Goal: Task Accomplishment & Management: Manage account settings

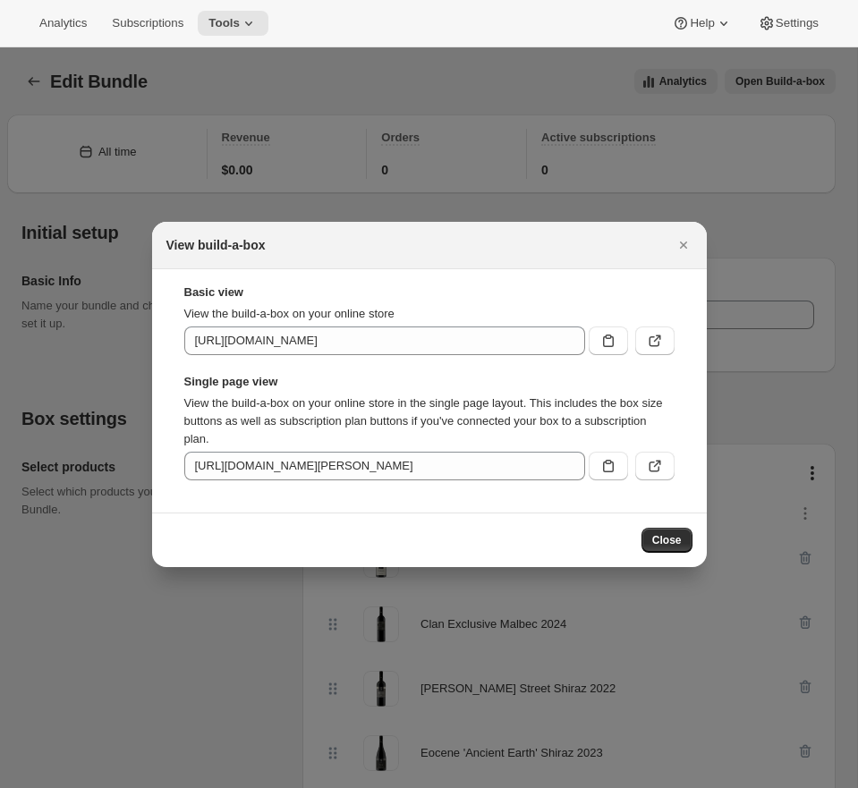
click at [390, 387] on strong "Single page view" at bounding box center [429, 382] width 490 height 18
drag, startPoint x: 257, startPoint y: 381, endPoint x: 187, endPoint y: 377, distance: 69.9
click at [187, 377] on strong "Single page view" at bounding box center [429, 382] width 490 height 18
click at [214, 296] on strong "Basic view" at bounding box center [429, 293] width 490 height 18
click at [44, 298] on div at bounding box center [429, 394] width 858 height 788
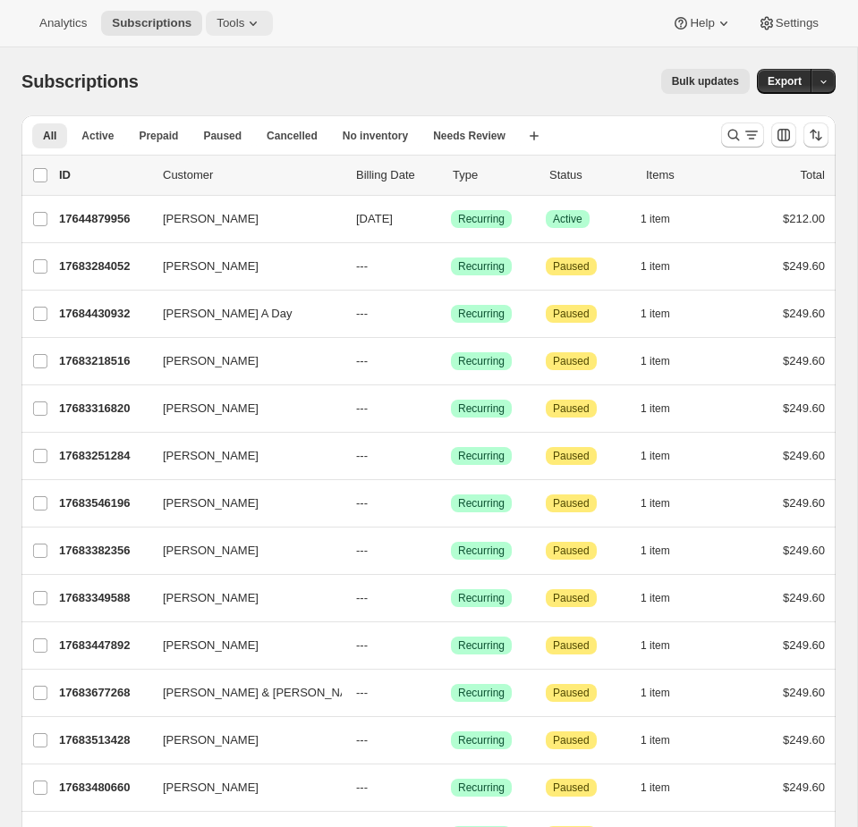
click at [251, 25] on icon at bounding box center [253, 23] width 18 height 18
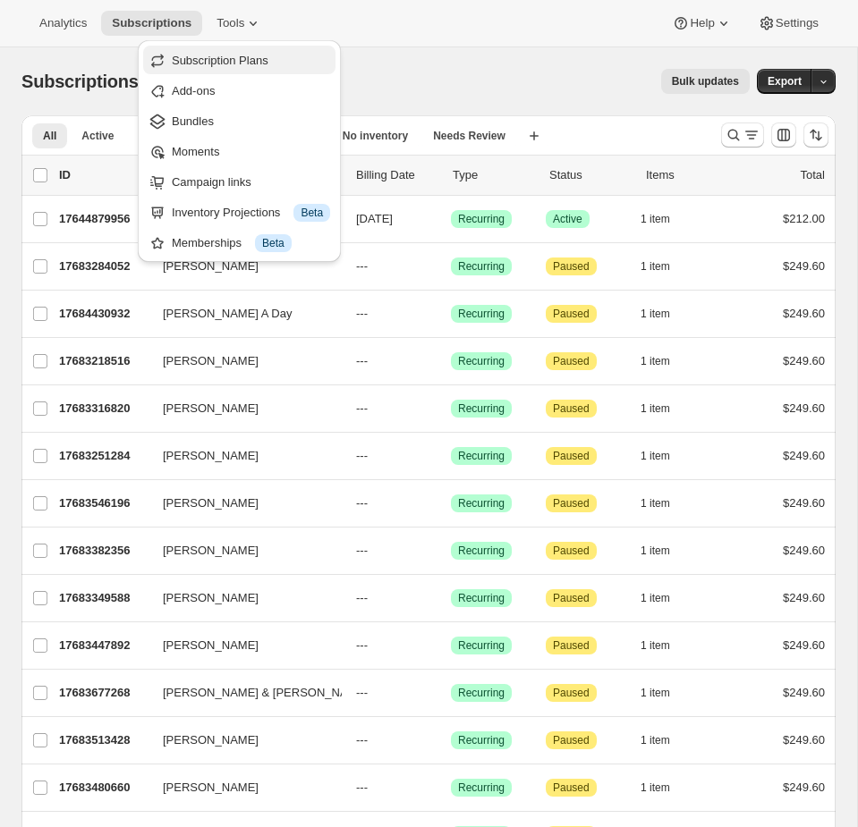
click at [224, 69] on button "Subscription Plans" at bounding box center [239, 60] width 192 height 29
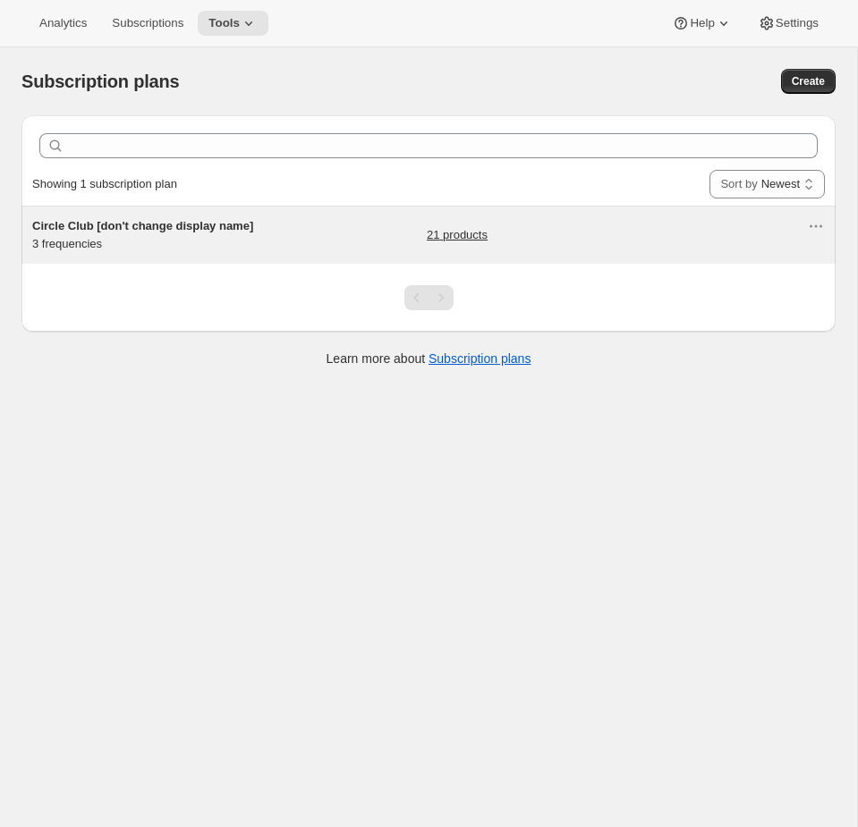
click at [354, 250] on div "Circle Club [don't change display name] 3 frequencies 21 products" at bounding box center [419, 235] width 775 height 36
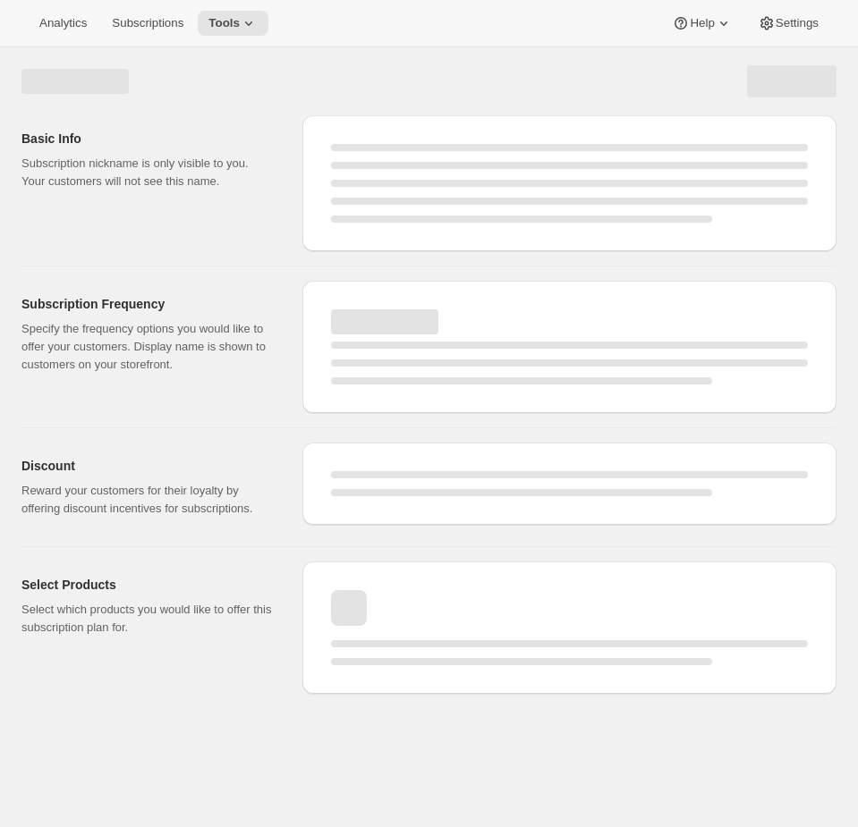
select select "WEEK"
select select "MONTH"
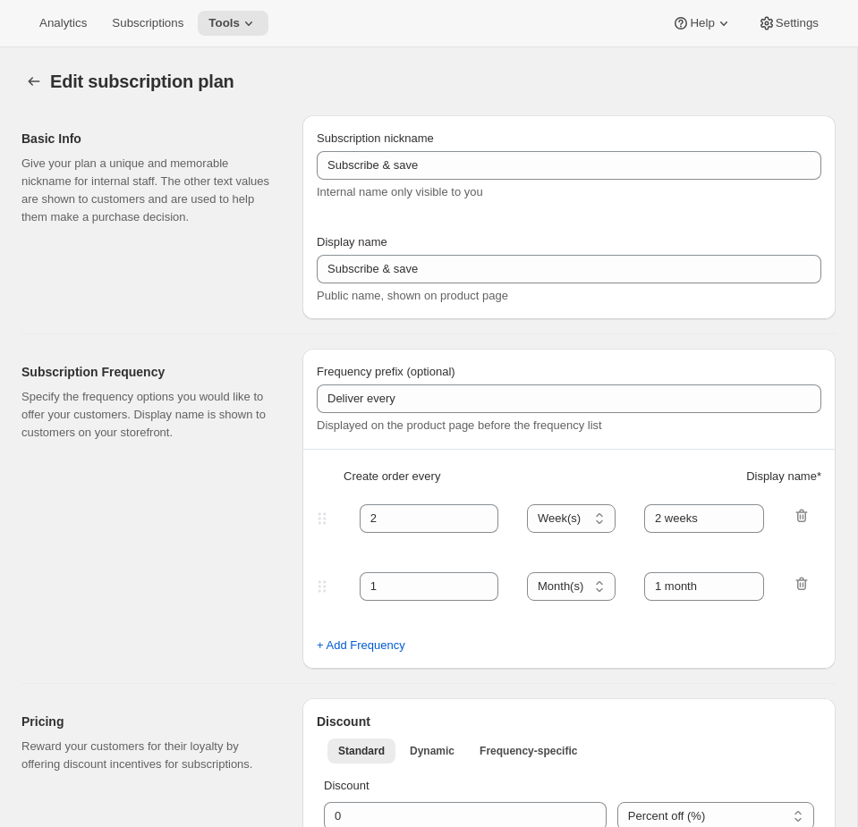
type input "Circle Club [don't change display name]"
type input "Fox Creek Circle Club"
type input "3"
select select "MONTH"
type input "3 months"
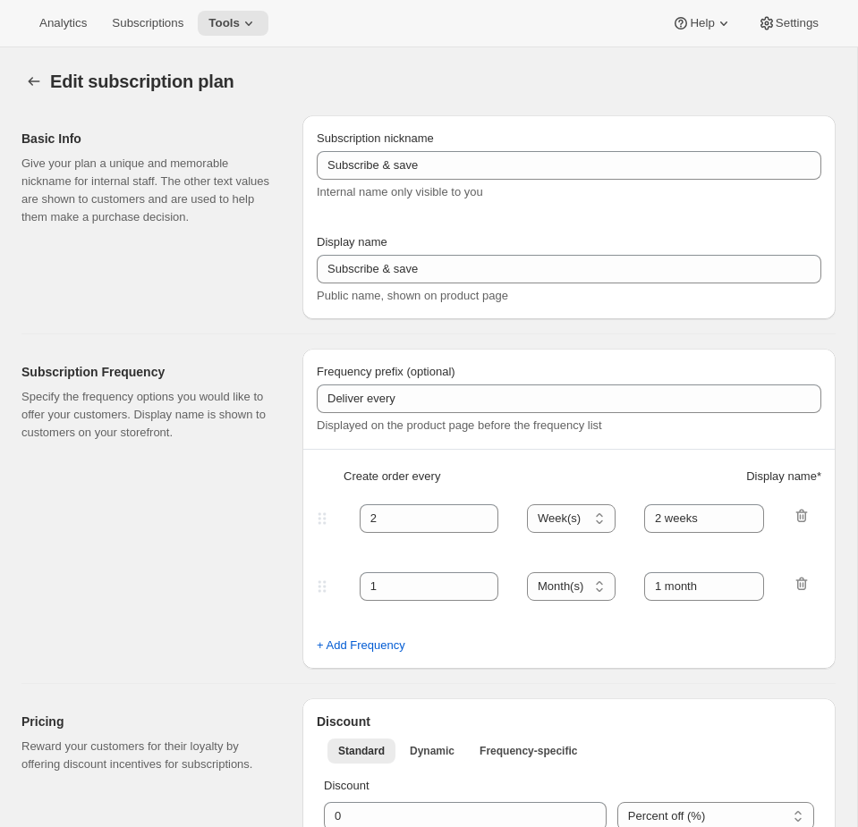
type input "4"
type input "4 months"
checkbox input "true"
select select "MONTH"
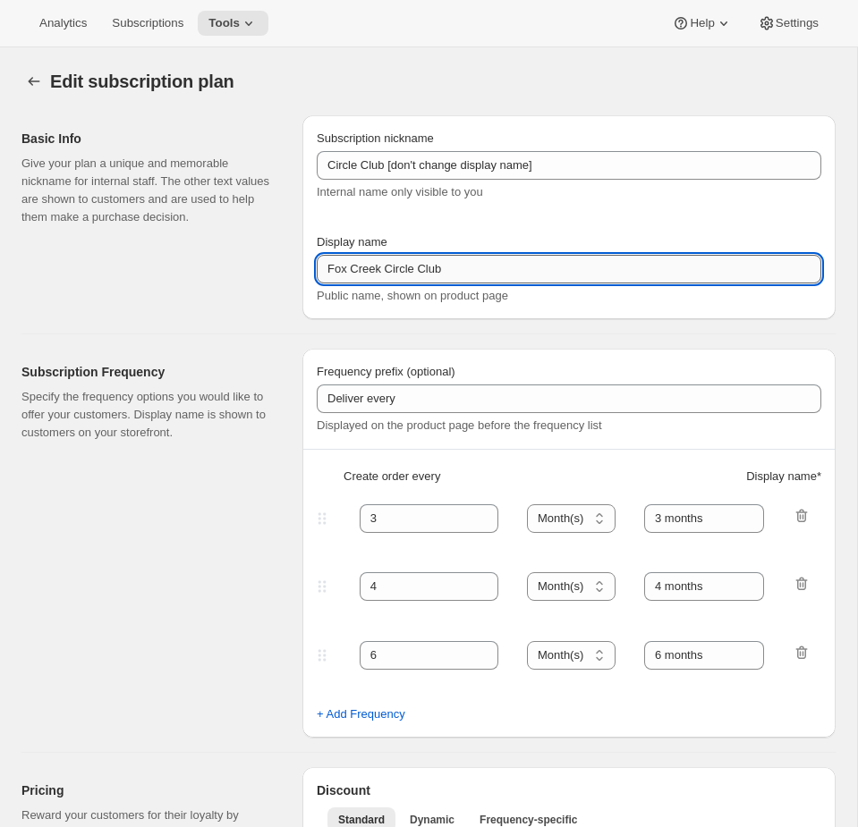
click at [640, 269] on input "Fox Creek Circle Club" at bounding box center [569, 269] width 504 height 29
click at [249, 23] on icon at bounding box center [249, 23] width 18 height 18
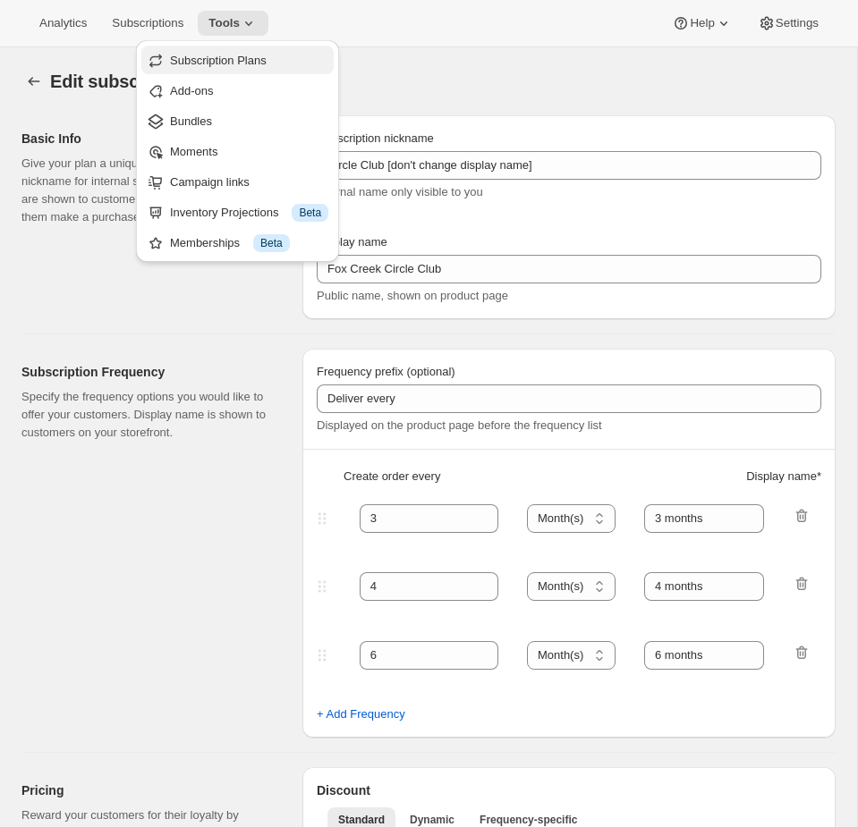
click at [229, 65] on span "Subscription Plans" at bounding box center [218, 60] width 97 height 13
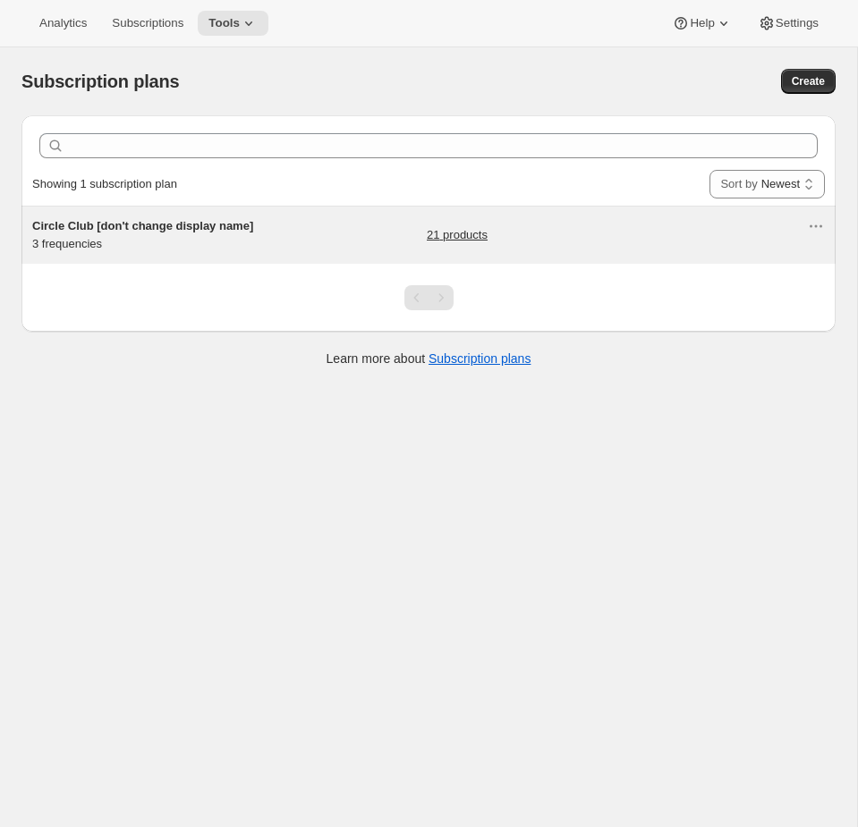
click at [268, 233] on div "Circle Club [don't change display name] 3 frequencies 21 products" at bounding box center [419, 235] width 775 height 36
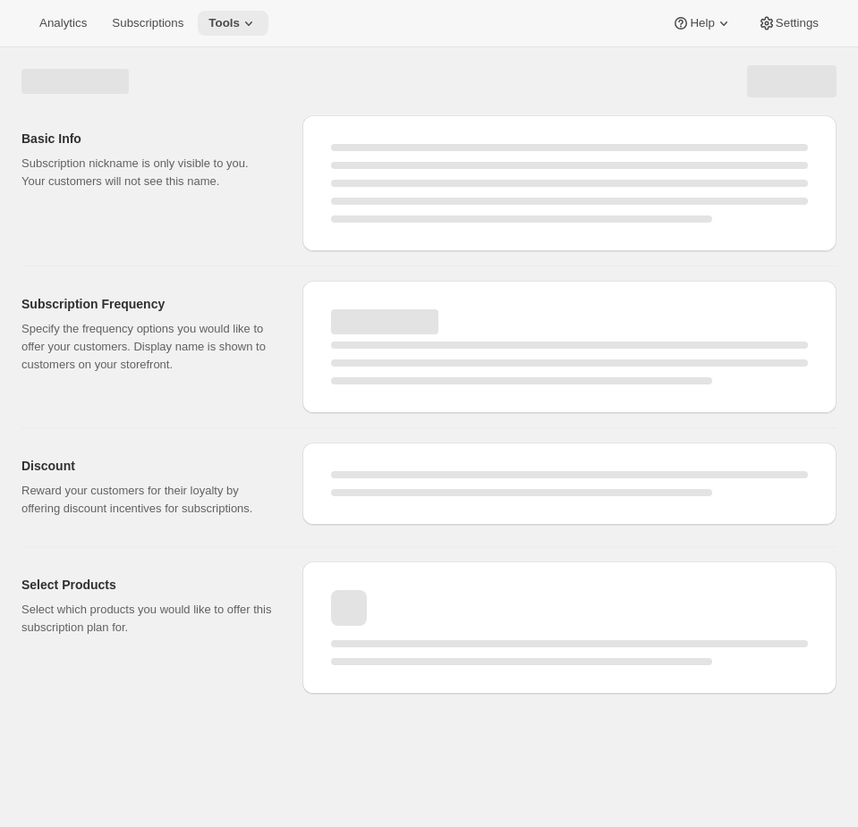
select select "WEEK"
select select "MONTH"
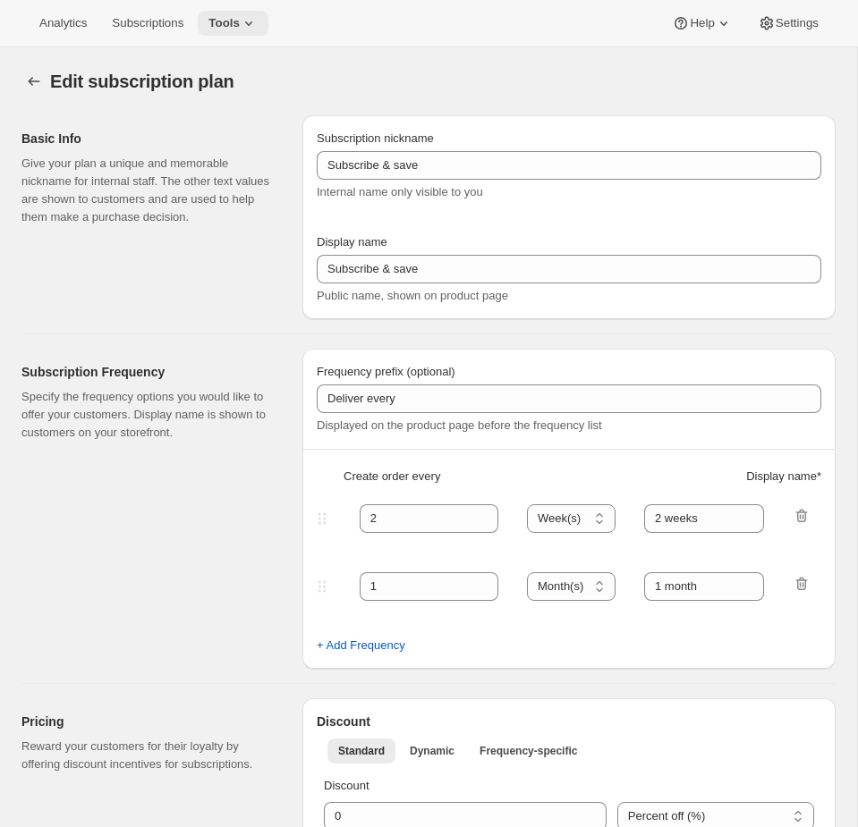
type input "Circle Club [don't change display name]"
type input "Fox Creek Circle Club"
type input "3"
select select "MONTH"
type input "3 months"
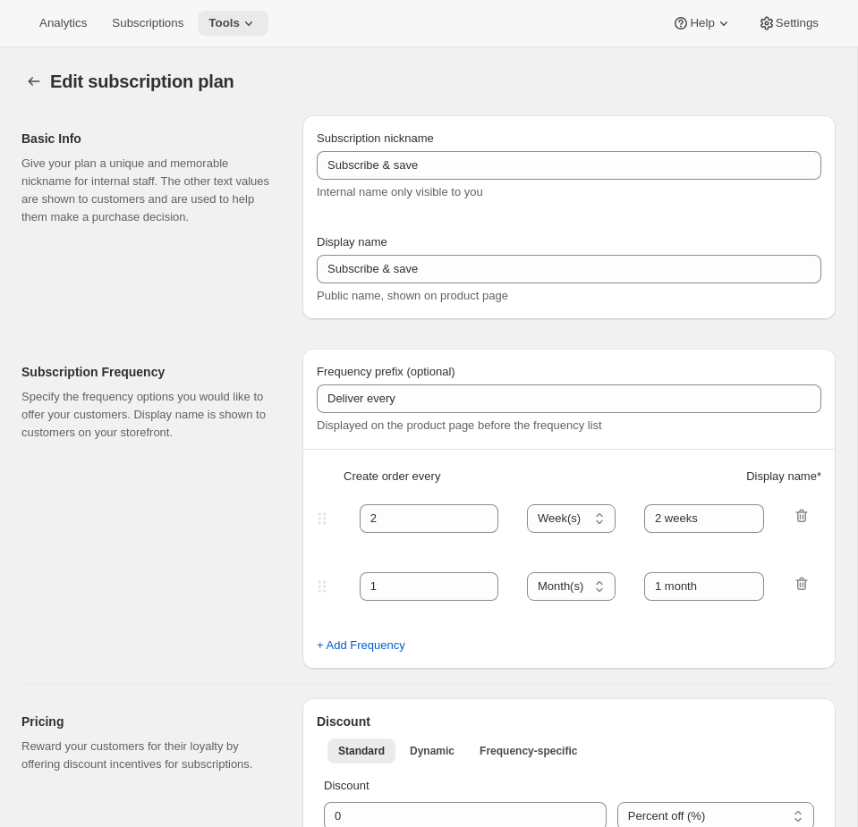
type input "4"
type input "4 months"
checkbox input "true"
select select "MONTH"
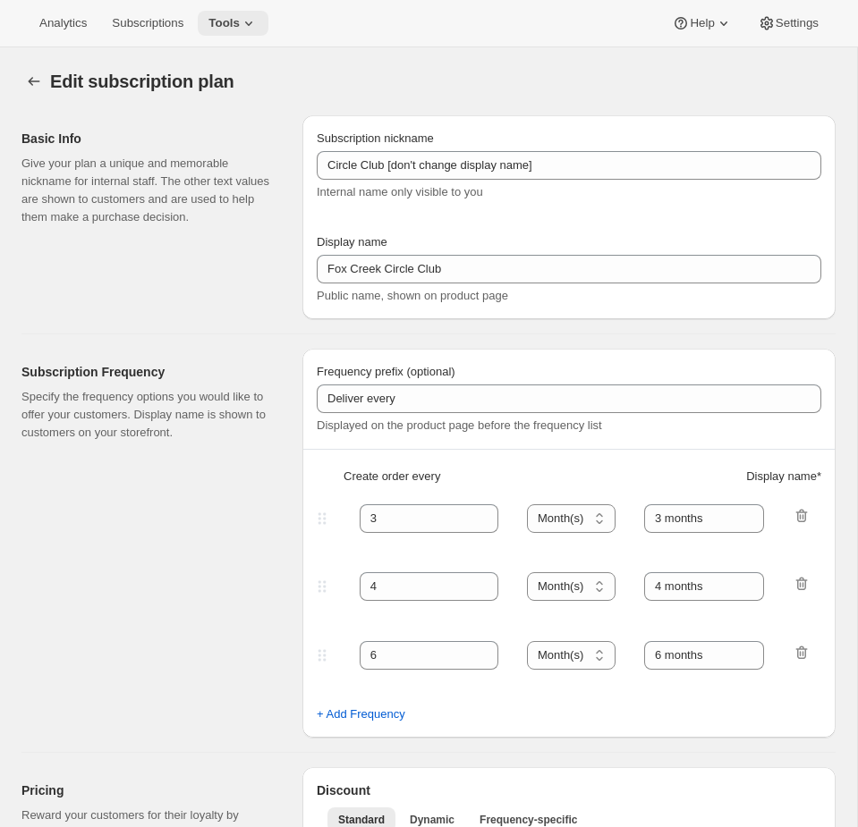
click at [233, 29] on span "Tools" at bounding box center [223, 23] width 31 height 14
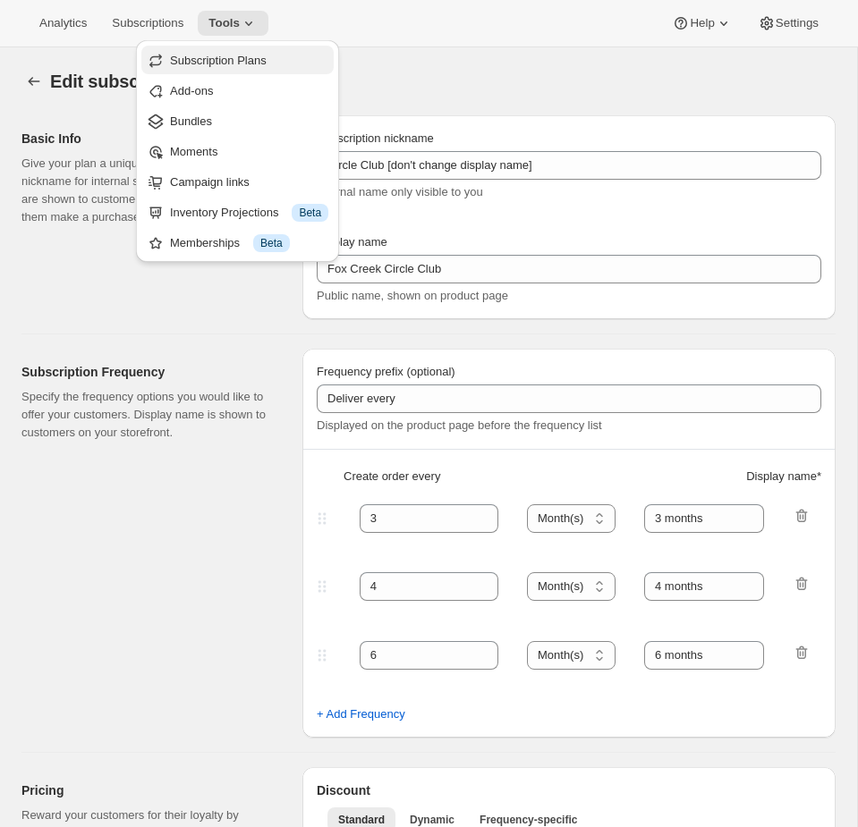
click at [245, 64] on span "Subscription Plans" at bounding box center [218, 60] width 97 height 13
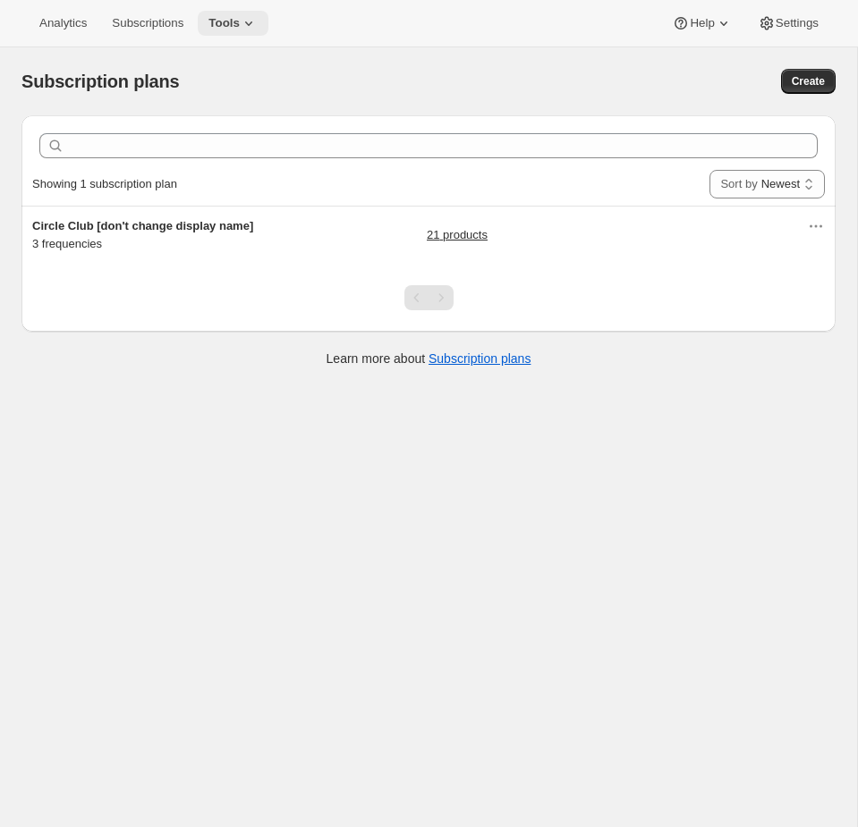
click at [250, 26] on icon at bounding box center [249, 23] width 18 height 18
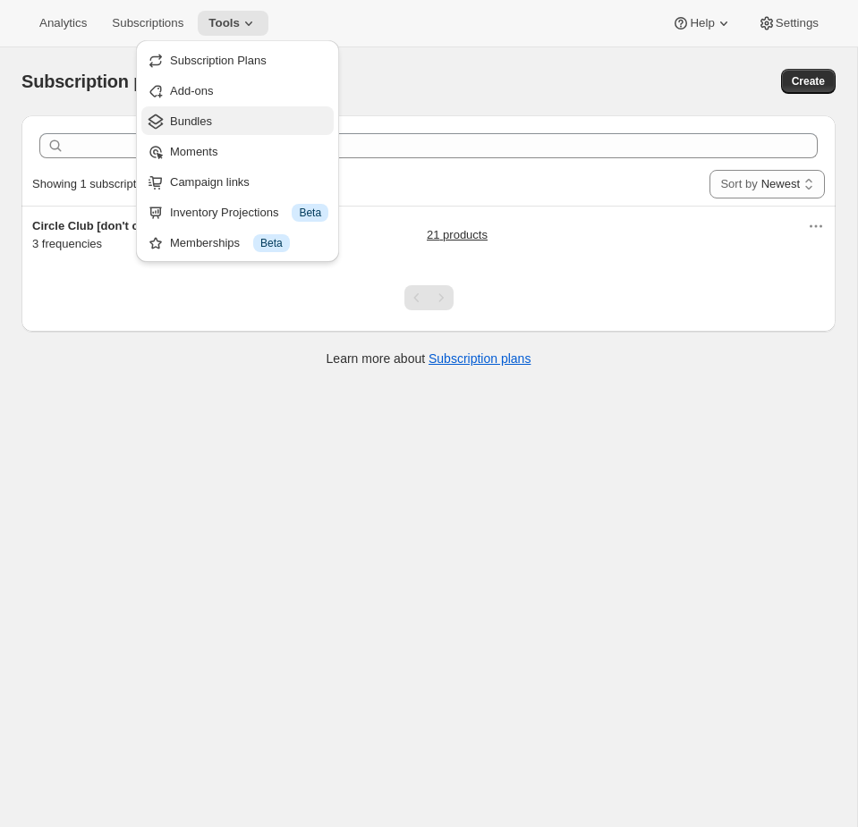
click at [223, 114] on span "Bundles" at bounding box center [249, 122] width 158 height 18
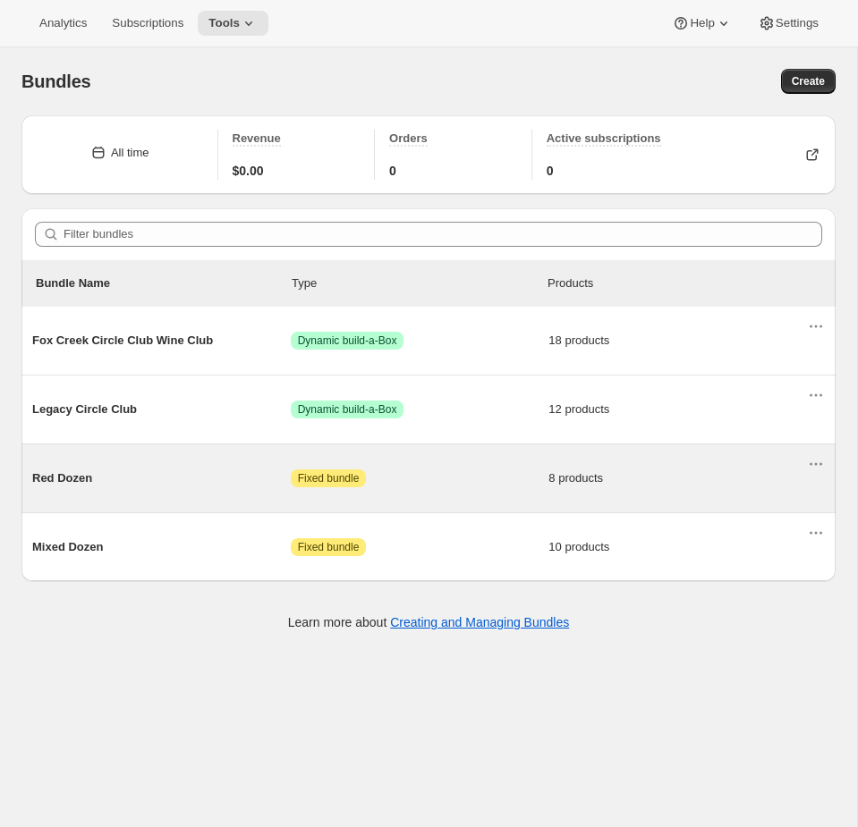
click at [643, 481] on span "8 products" at bounding box center [677, 479] width 259 height 18
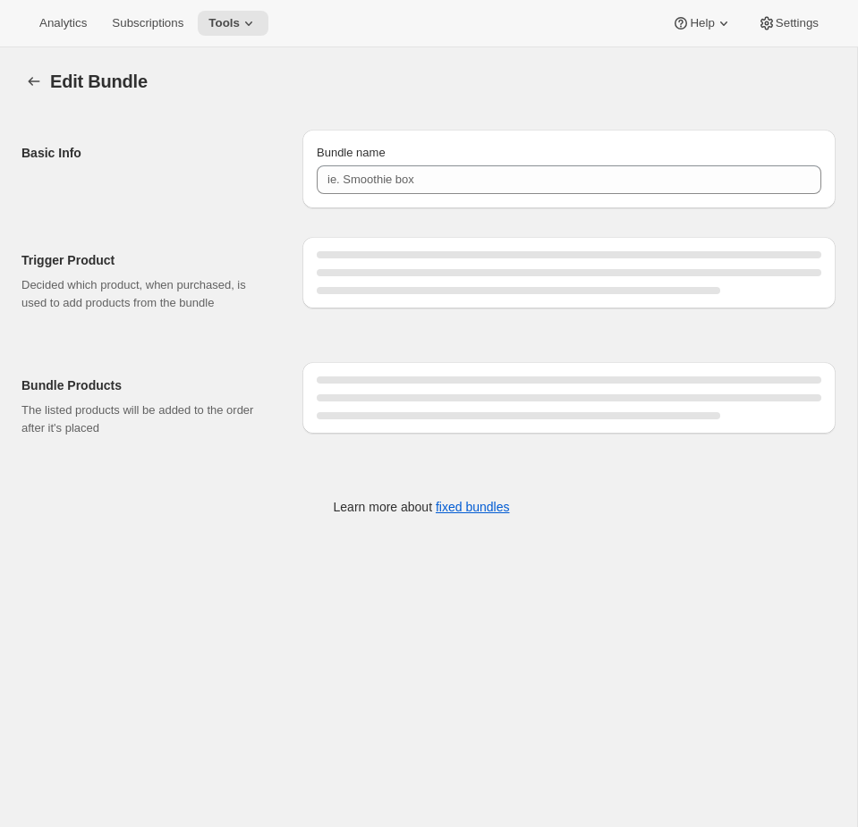
type input "Red Dozen"
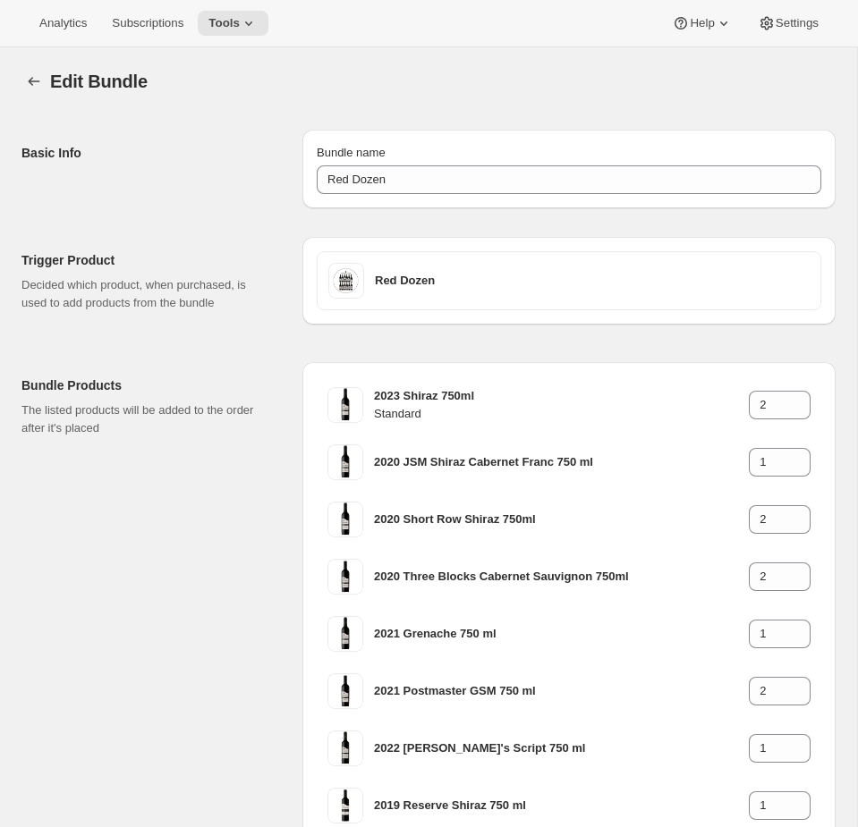
click at [276, 25] on div "Analytics Subscriptions Tools Help Settings" at bounding box center [429, 23] width 858 height 47
click at [240, 24] on span "Tools" at bounding box center [223, 23] width 31 height 14
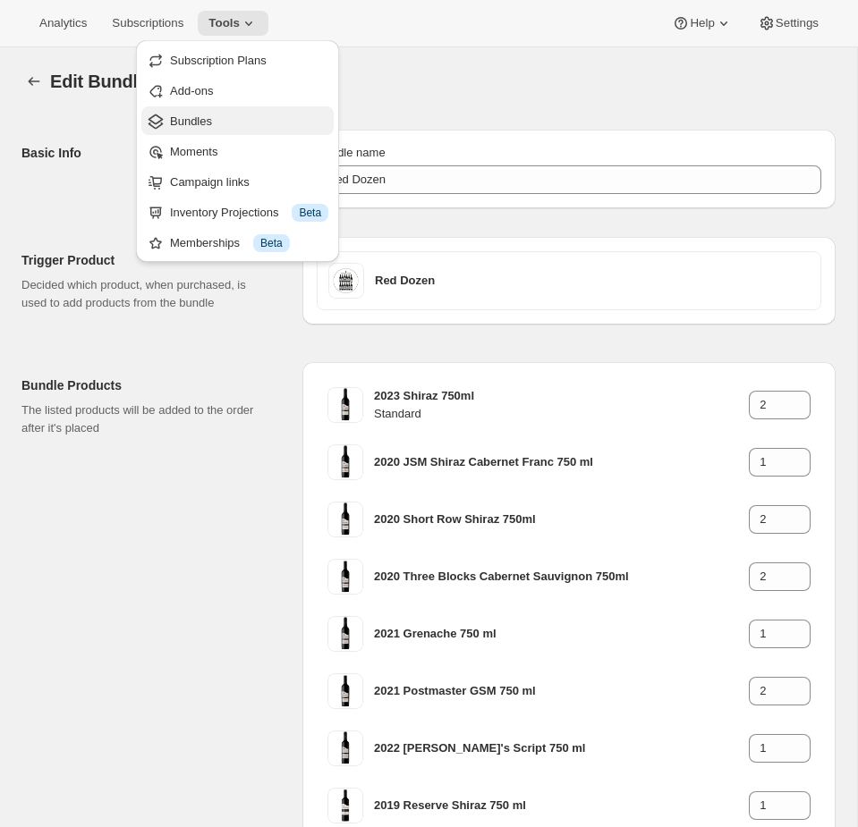
click at [231, 128] on span "Bundles" at bounding box center [249, 122] width 158 height 18
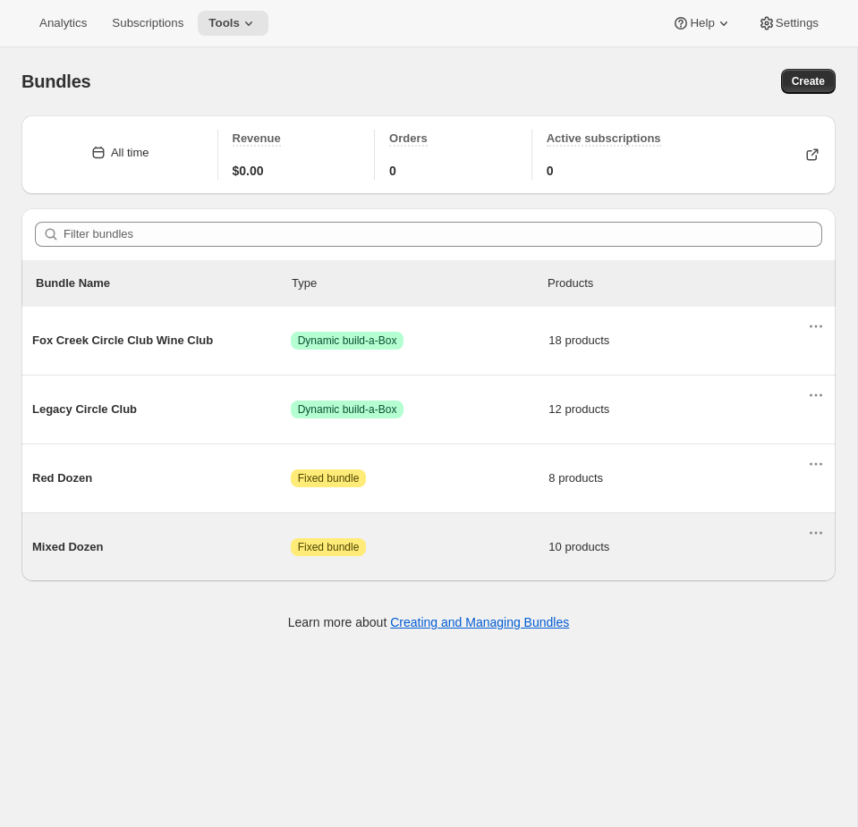
click at [505, 562] on div "Mixed Dozen Attention Fixed bundle 10 products" at bounding box center [419, 547] width 775 height 47
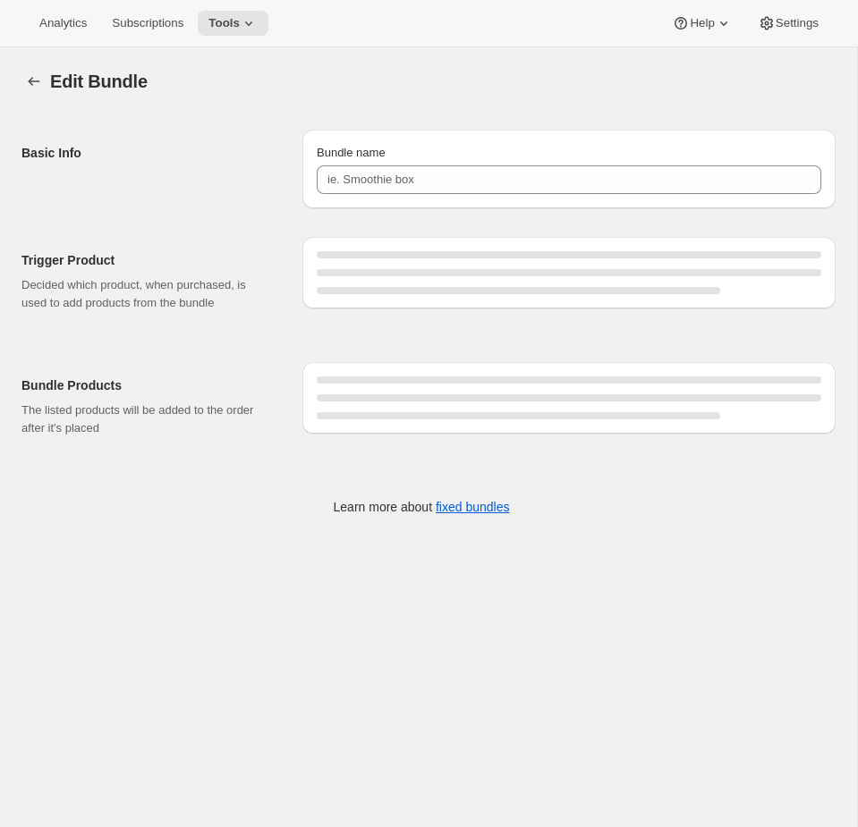
type input "Mixed Dozen"
